Goal: Navigation & Orientation: Find specific page/section

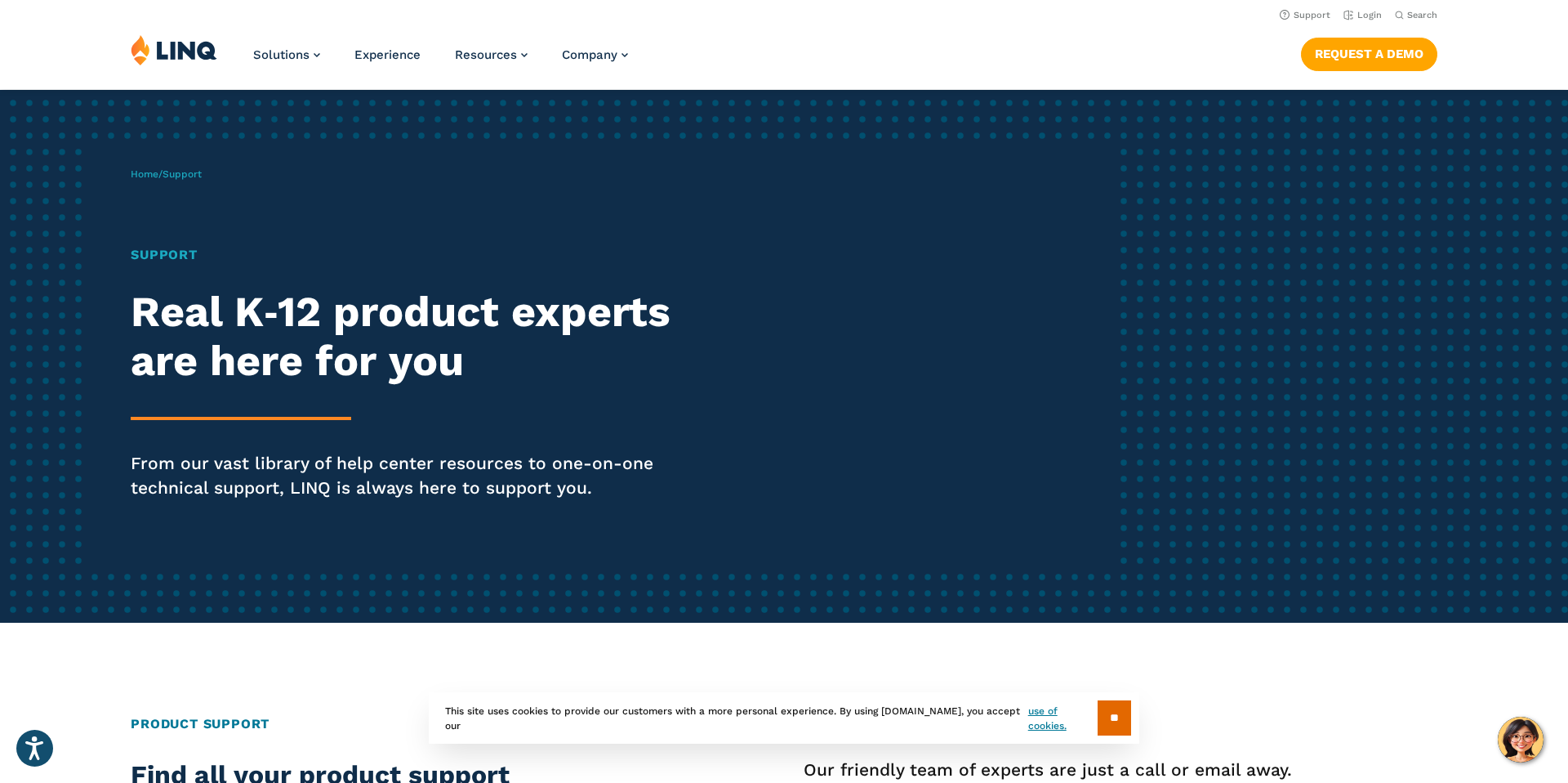
click at [176, 49] on img at bounding box center [174, 50] width 86 height 31
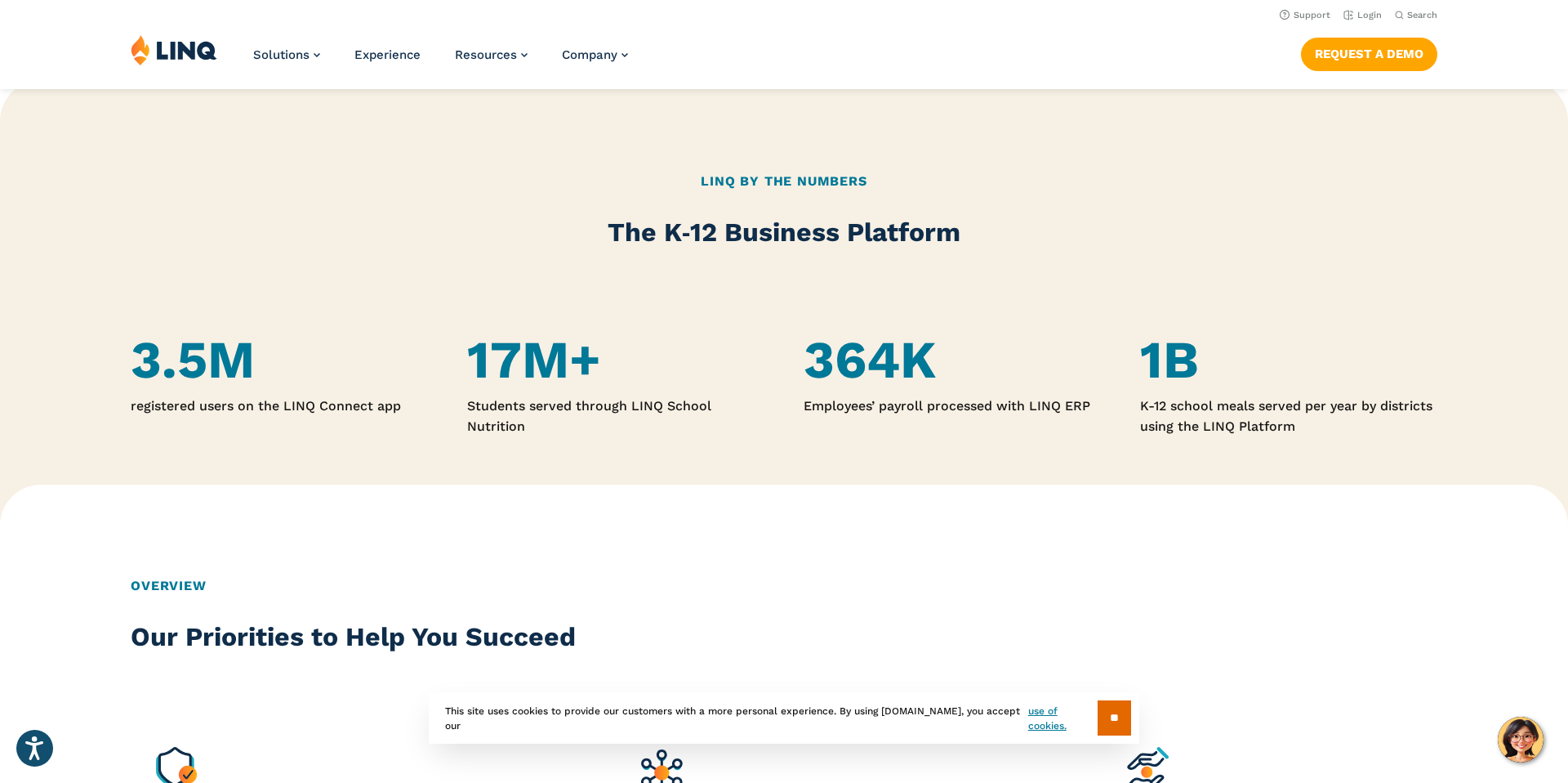
scroll to position [702, 0]
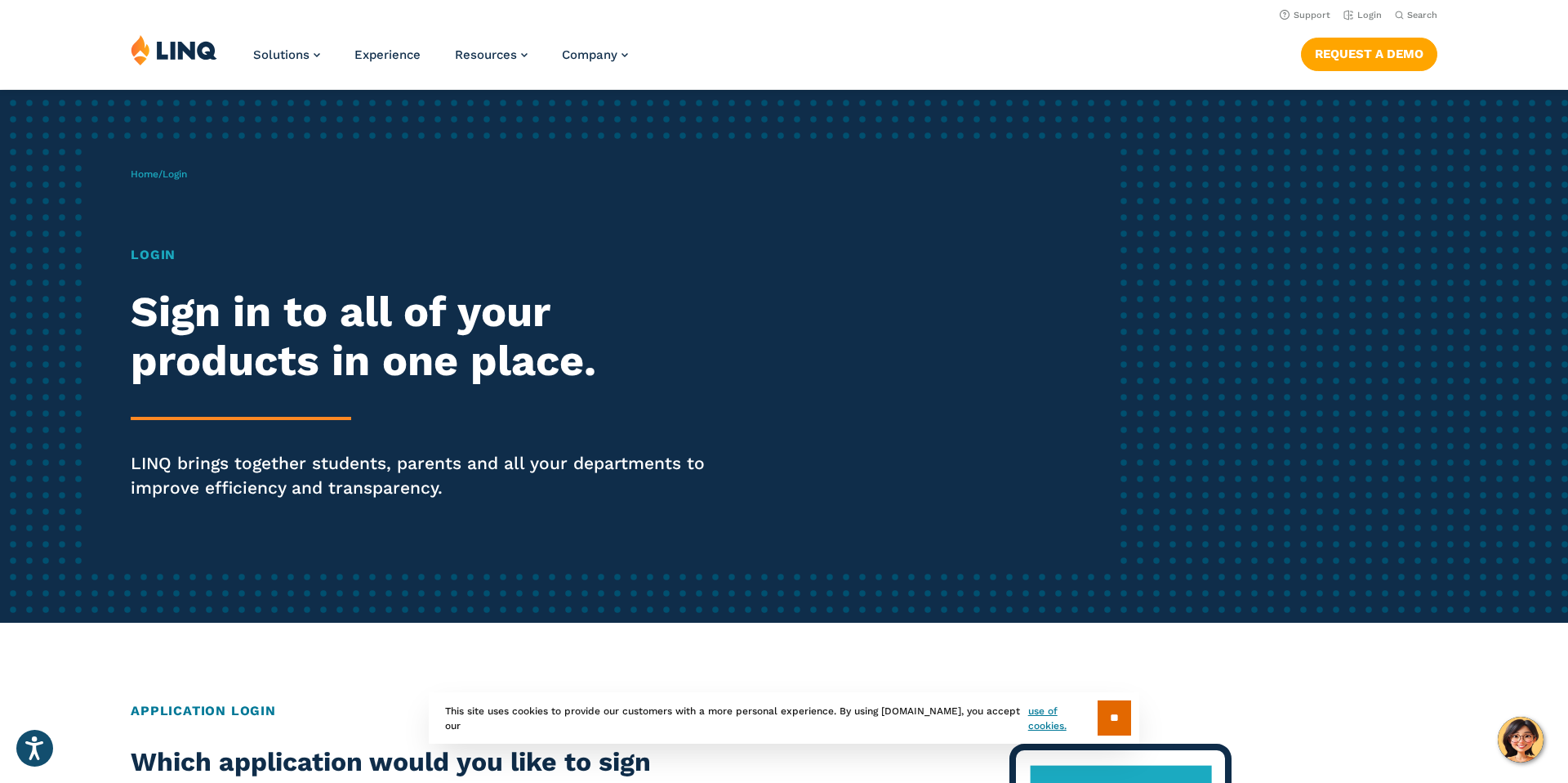
click at [163, 258] on h1 "Login" at bounding box center [433, 255] width 605 height 20
click at [180, 173] on span "Login" at bounding box center [175, 174] width 24 height 11
click at [166, 252] on h1 "Login" at bounding box center [433, 255] width 605 height 20
click at [271, 362] on h2 "Sign in to all of your products in one place." at bounding box center [433, 336] width 605 height 98
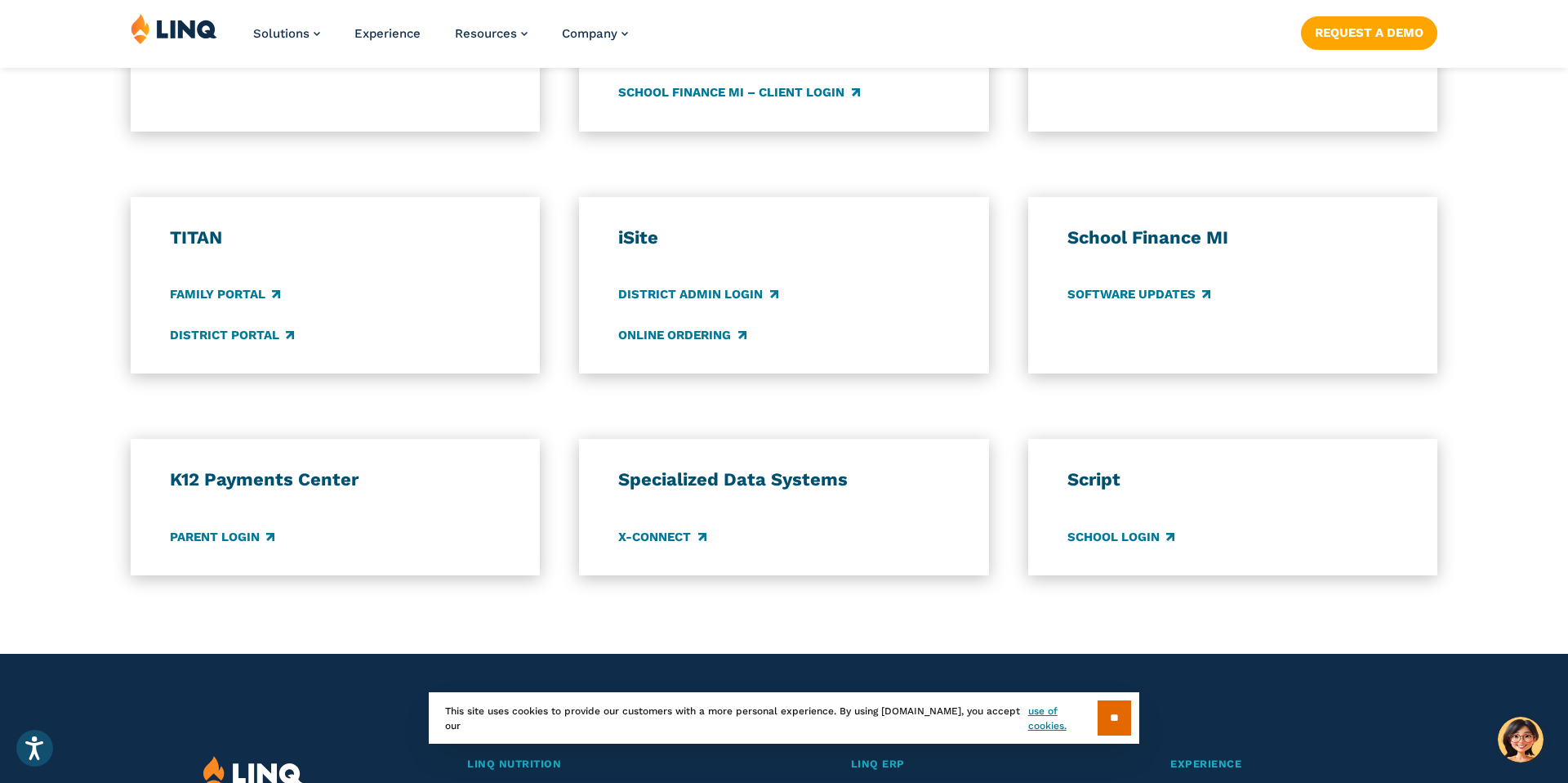
scroll to position [1114, 0]
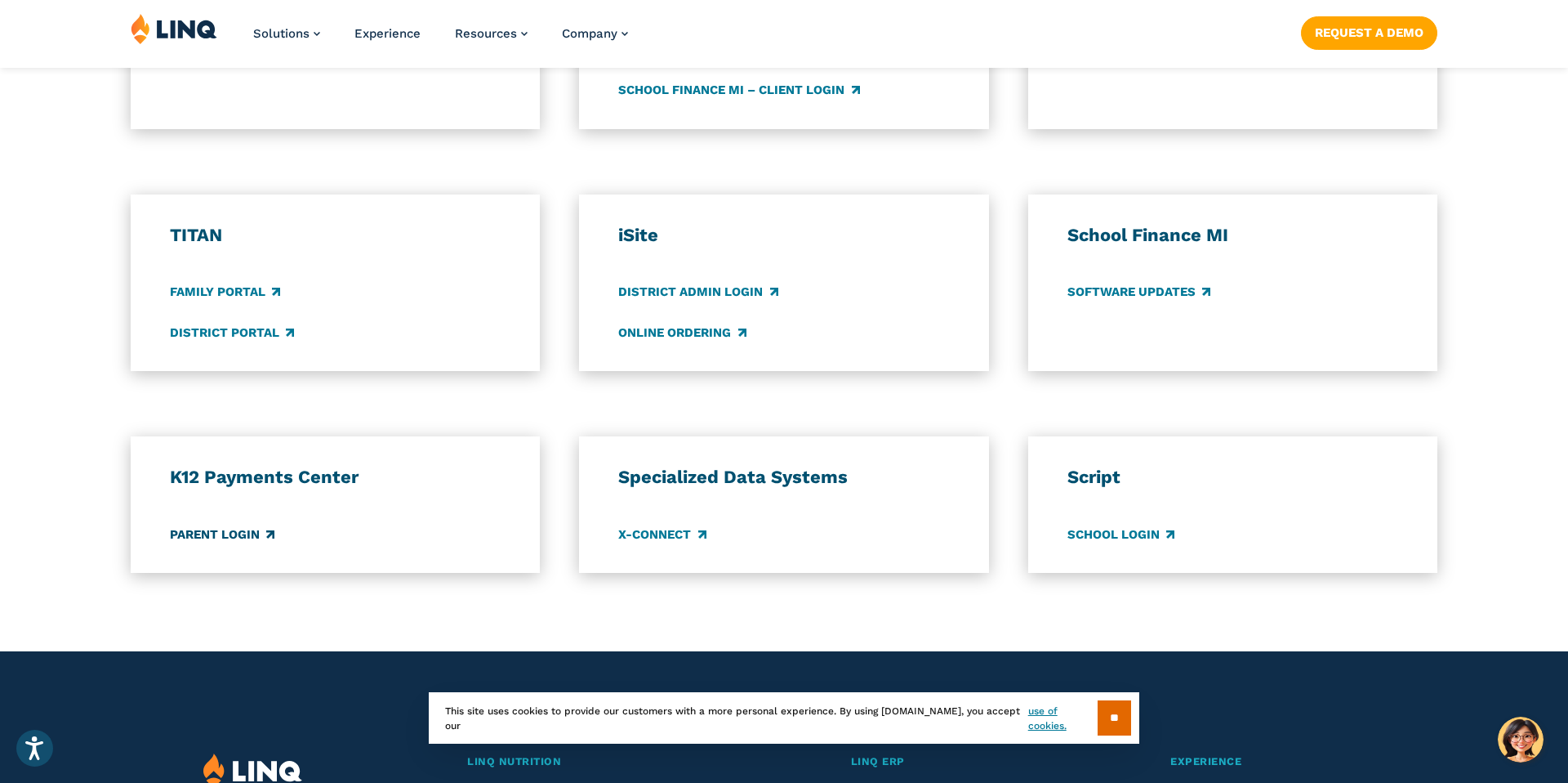
click at [227, 539] on link "Parent Login" at bounding box center [222, 534] width 105 height 18
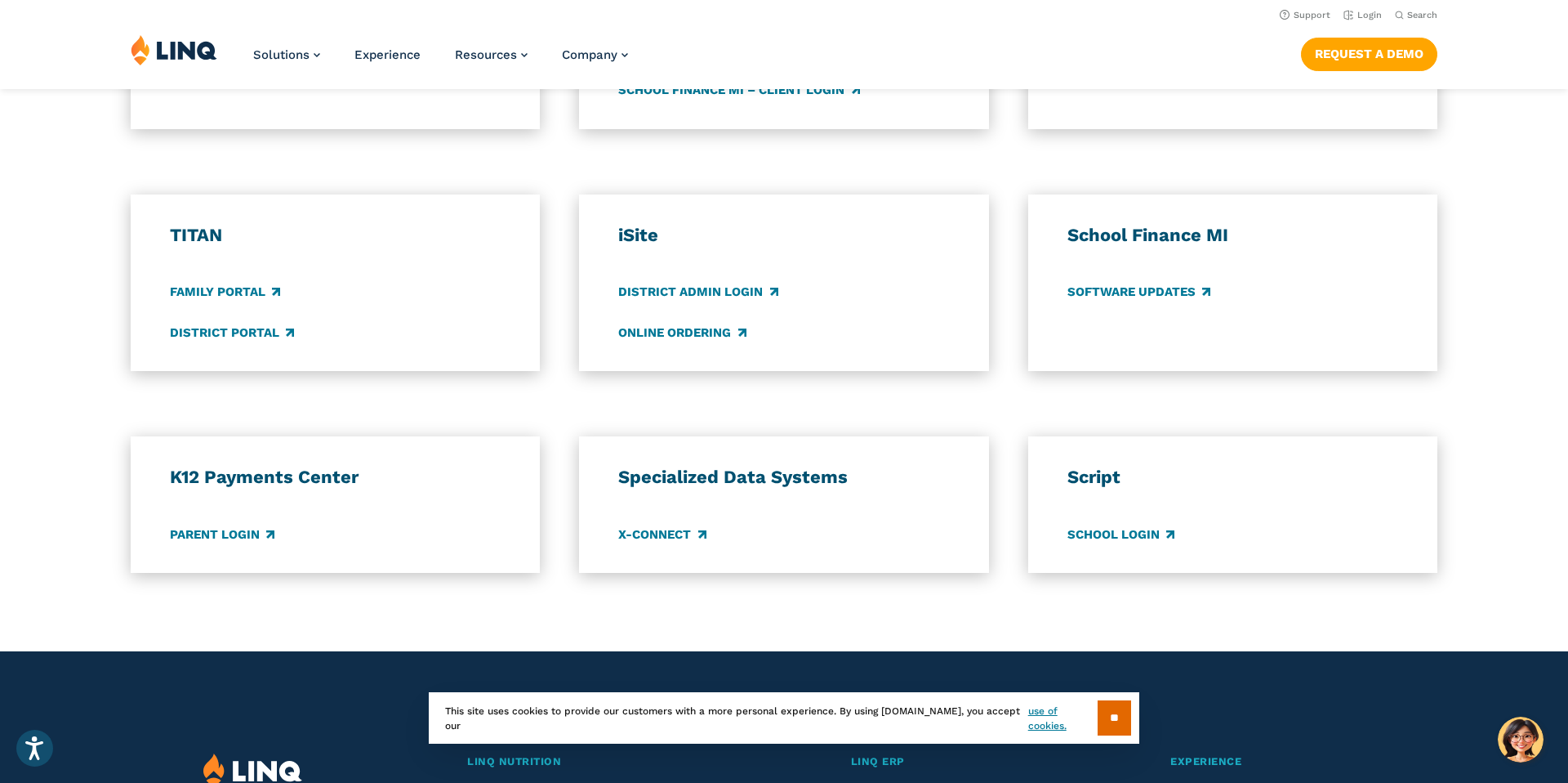
scroll to position [0, 0]
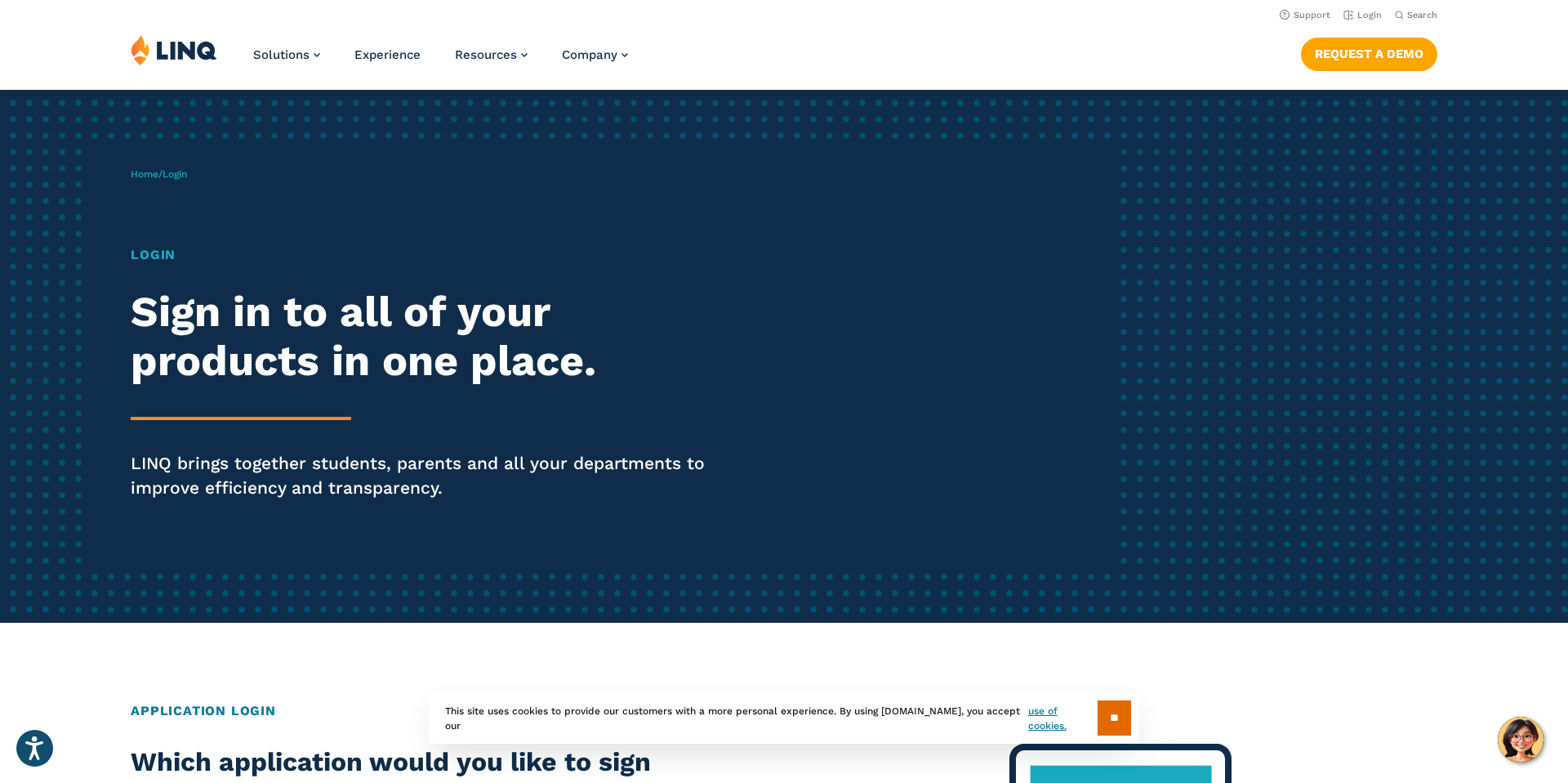
click at [160, 258] on h1 "Login" at bounding box center [433, 255] width 605 height 20
click at [187, 178] on span "Login" at bounding box center [175, 174] width 24 height 11
click at [528, 312] on h2 "Sign in to all of your products in one place." at bounding box center [433, 336] width 605 height 98
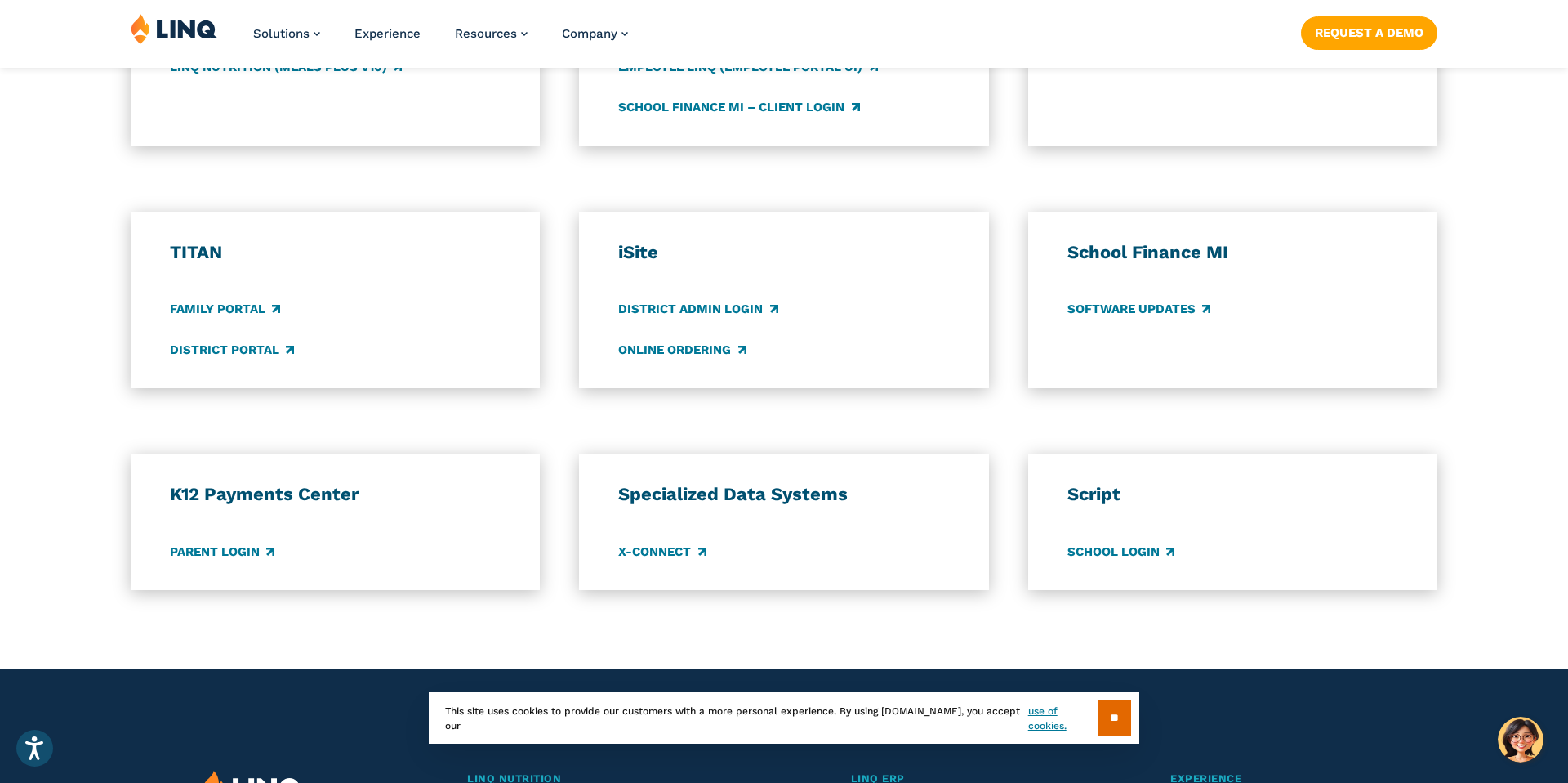
scroll to position [1098, 0]
